Goal: Task Accomplishment & Management: Manage account settings

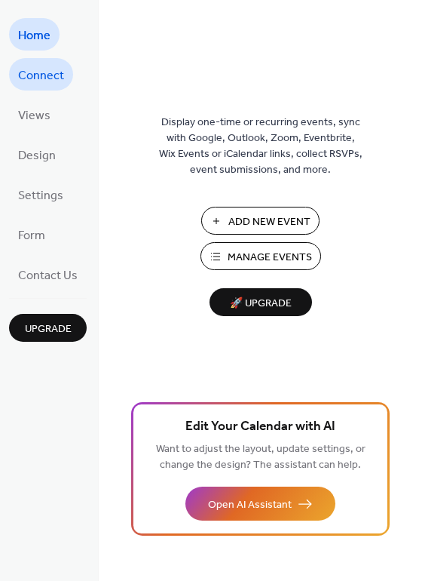
click at [38, 75] on span "Connect" at bounding box center [41, 75] width 46 height 23
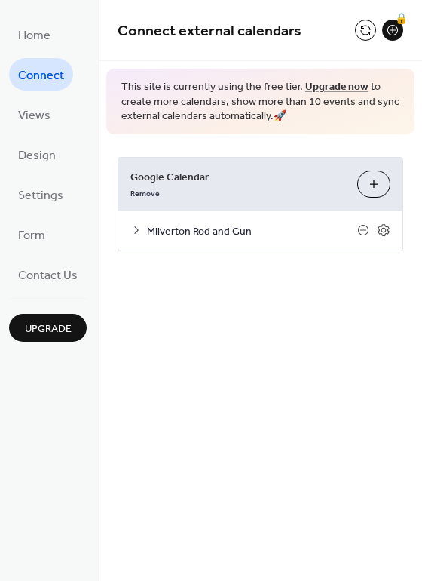
click at [131, 233] on icon at bounding box center [136, 230] width 12 height 12
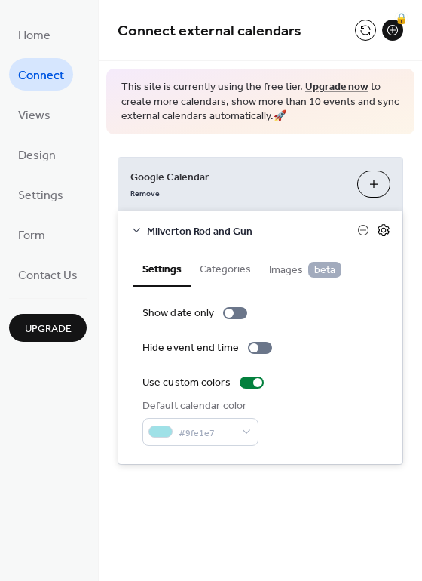
click at [389, 228] on icon at bounding box center [383, 230] width 11 height 12
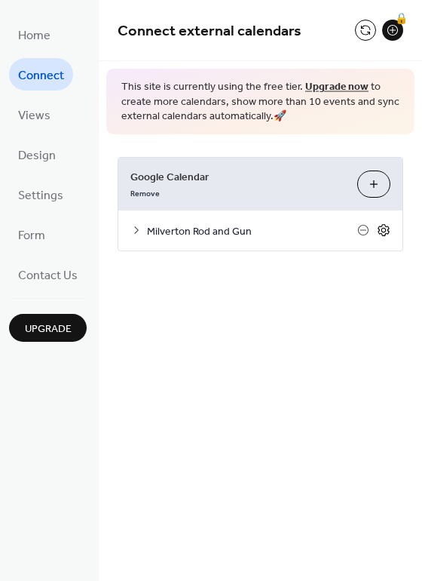
click at [389, 228] on icon at bounding box center [383, 230] width 11 height 12
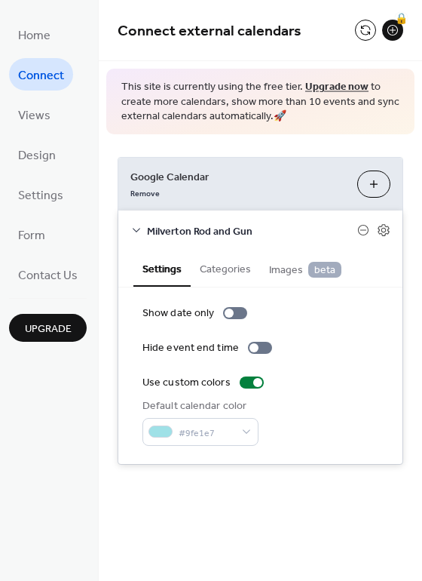
click at [238, 268] on button "Categories" at bounding box center [225, 267] width 69 height 35
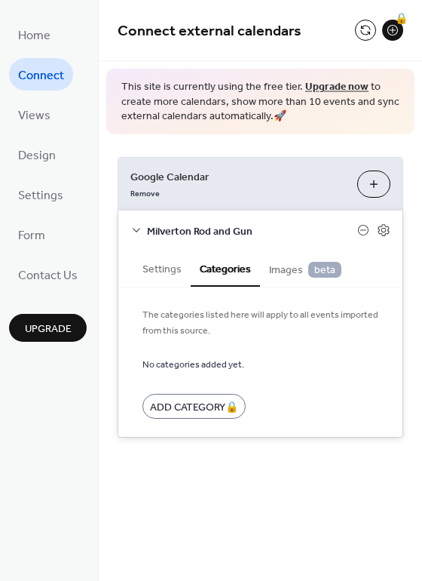
click at [287, 267] on span "Images beta" at bounding box center [305, 270] width 72 height 17
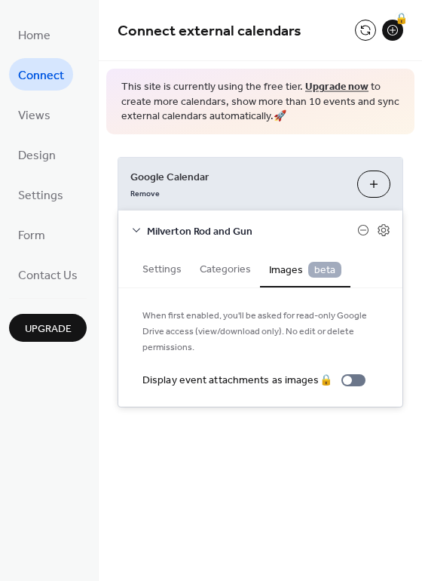
click at [168, 274] on button "Settings" at bounding box center [161, 267] width 57 height 35
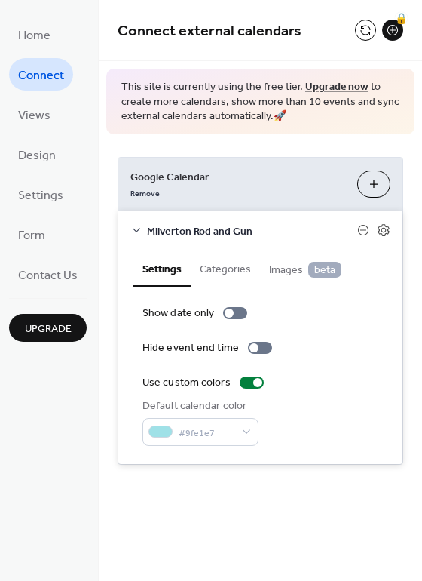
click at [225, 264] on button "Categories" at bounding box center [225, 267] width 69 height 35
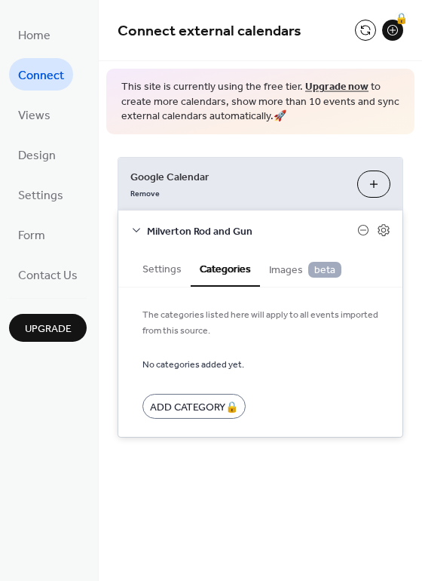
click at [160, 265] on button "Settings" at bounding box center [161, 267] width 57 height 35
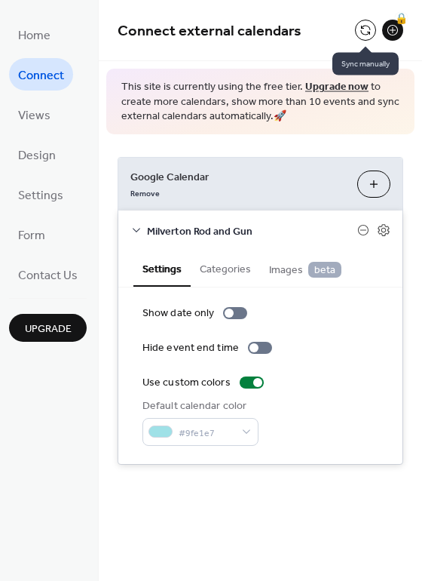
click at [364, 31] on button at bounding box center [365, 30] width 21 height 21
